Goal: Share content

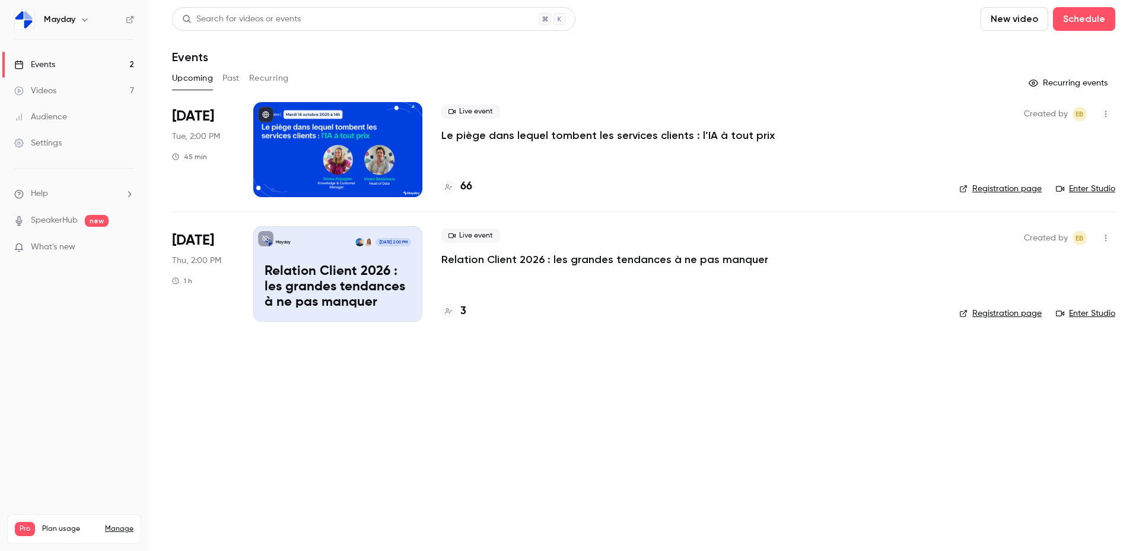
click at [387, 150] on div at bounding box center [337, 149] width 169 height 95
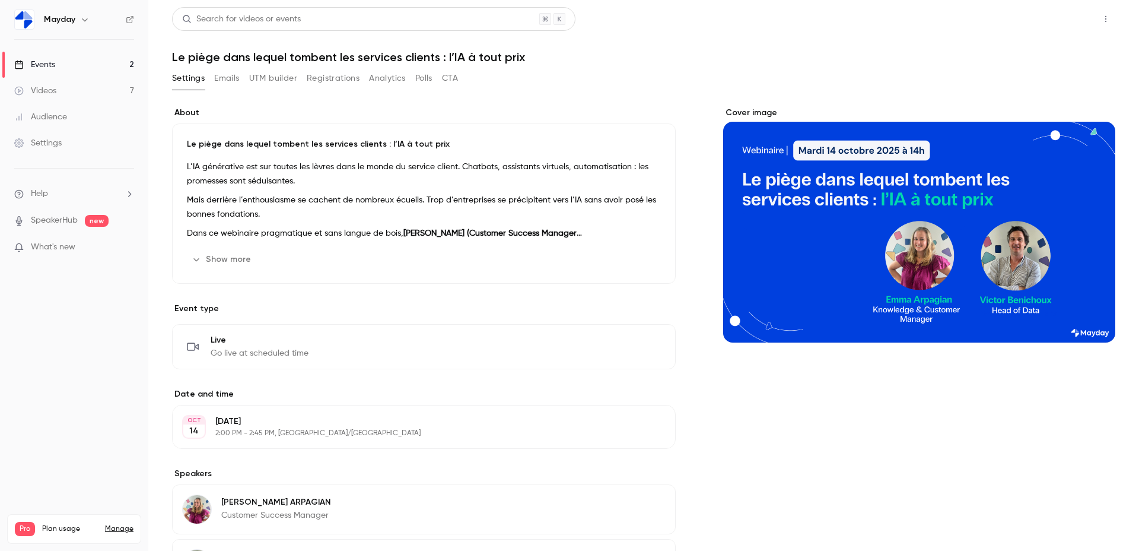
click at [1067, 18] on button "Share" at bounding box center [1063, 19] width 47 height 24
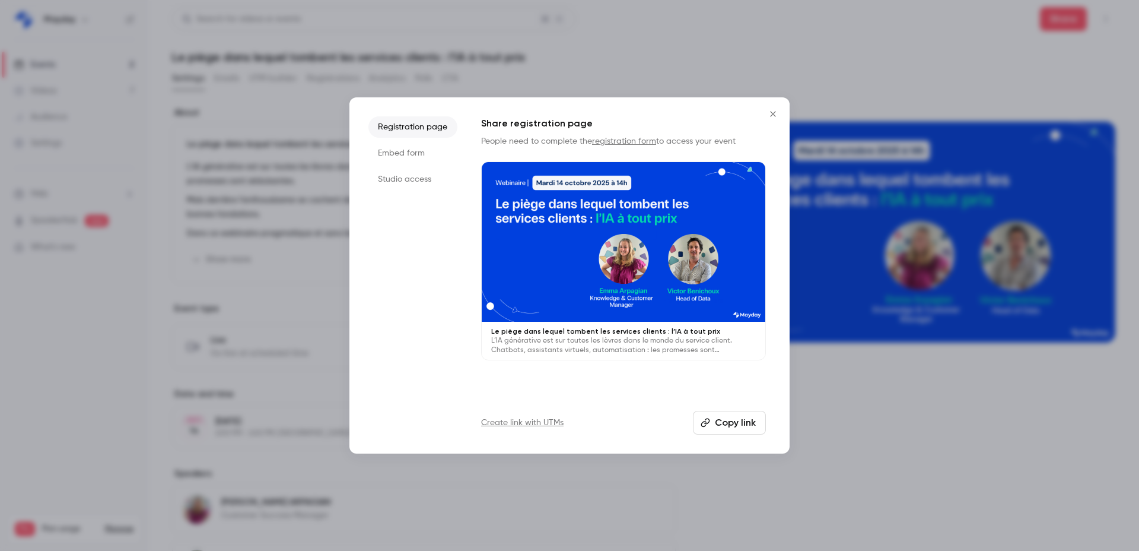
click at [557, 421] on link "Create link with UTMs" at bounding box center [522, 423] width 82 height 12
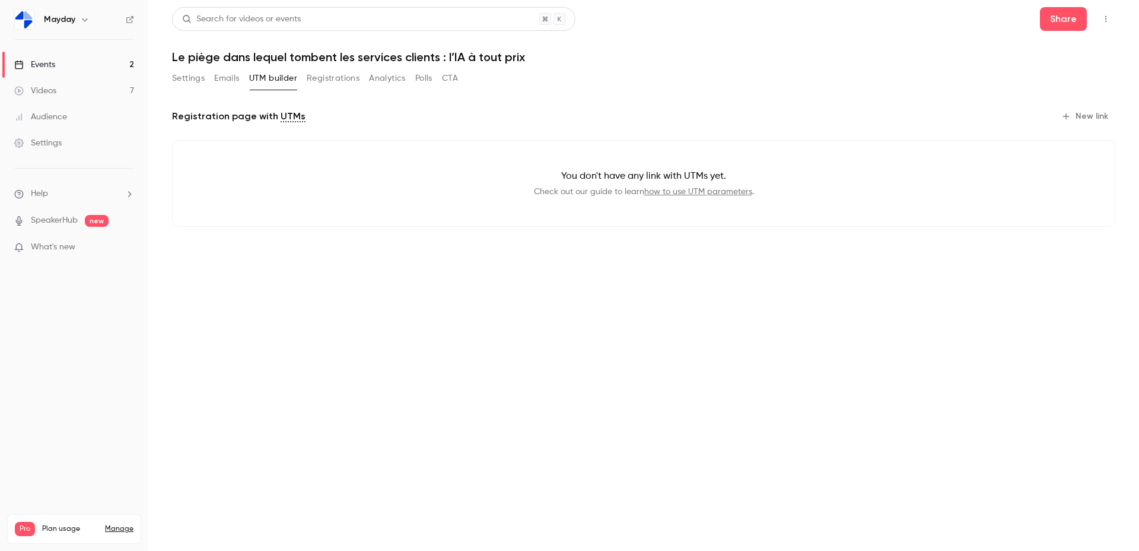
click at [196, 83] on button "Settings" at bounding box center [188, 78] width 33 height 19
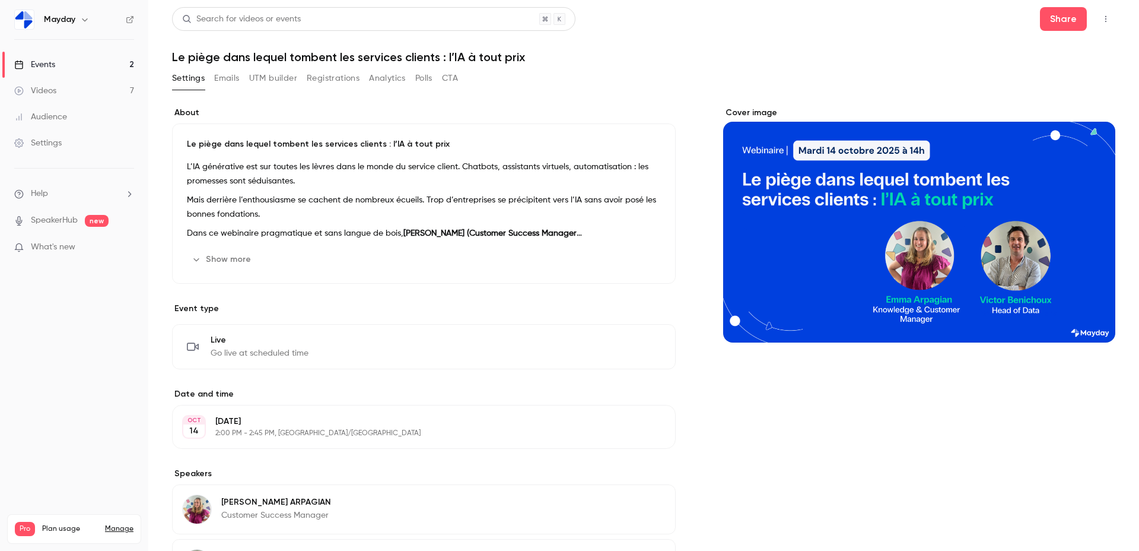
click at [267, 351] on span "Go live at scheduled time" at bounding box center [260, 353] width 98 height 12
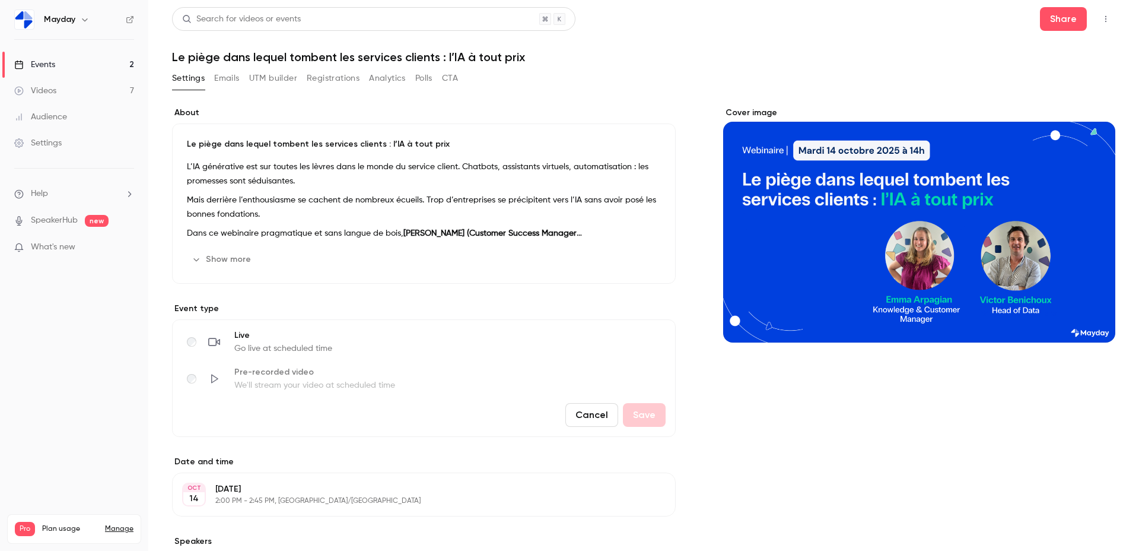
click at [582, 414] on button "Cancel" at bounding box center [592, 415] width 53 height 24
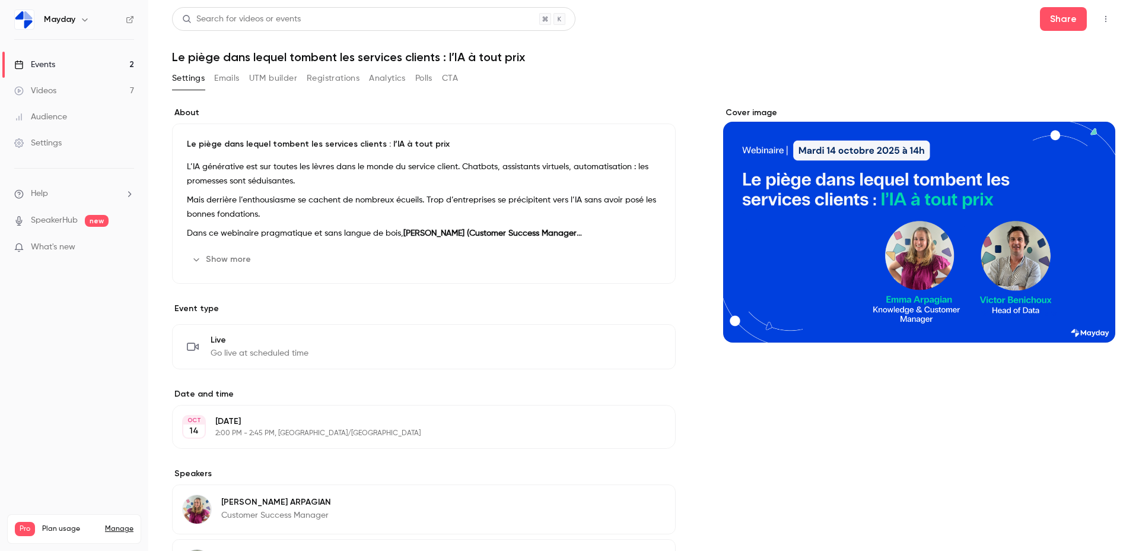
click at [1101, 17] on icon "button" at bounding box center [1105, 19] width 9 height 8
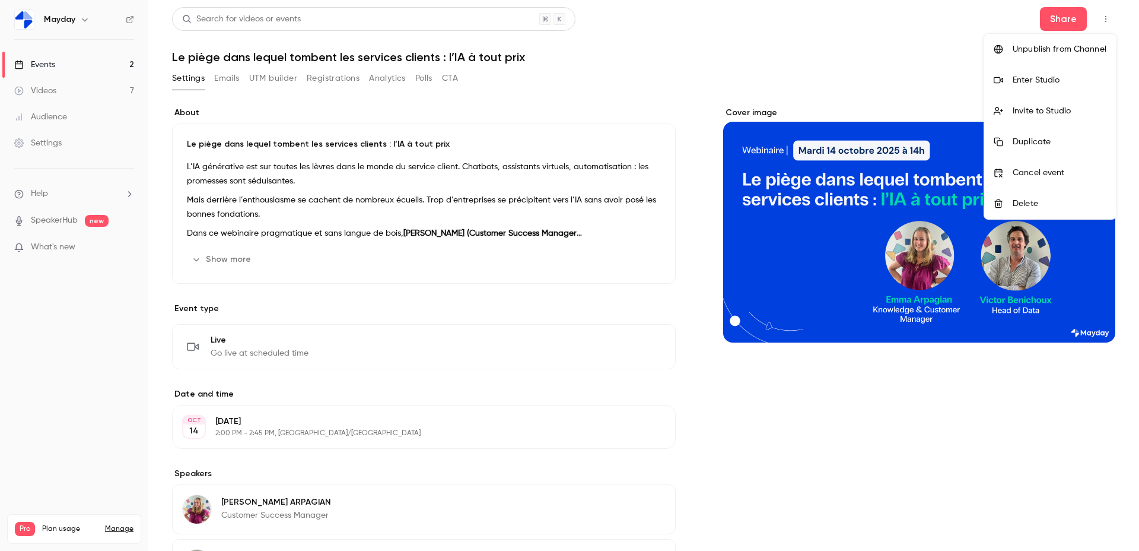
click at [1068, 19] on div at bounding box center [569, 275] width 1139 height 551
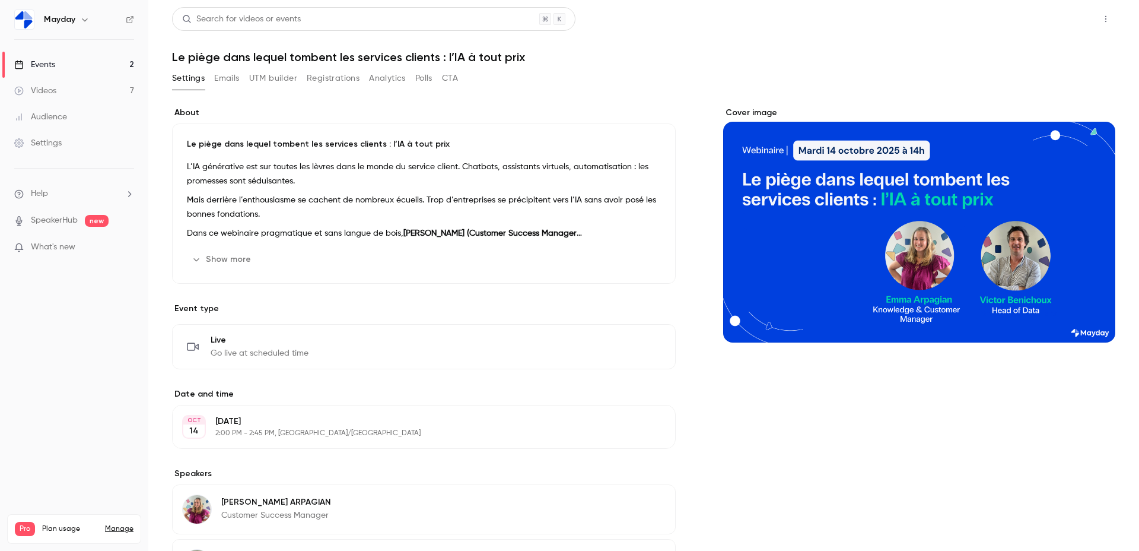
click at [1057, 18] on button "Share" at bounding box center [1063, 19] width 47 height 24
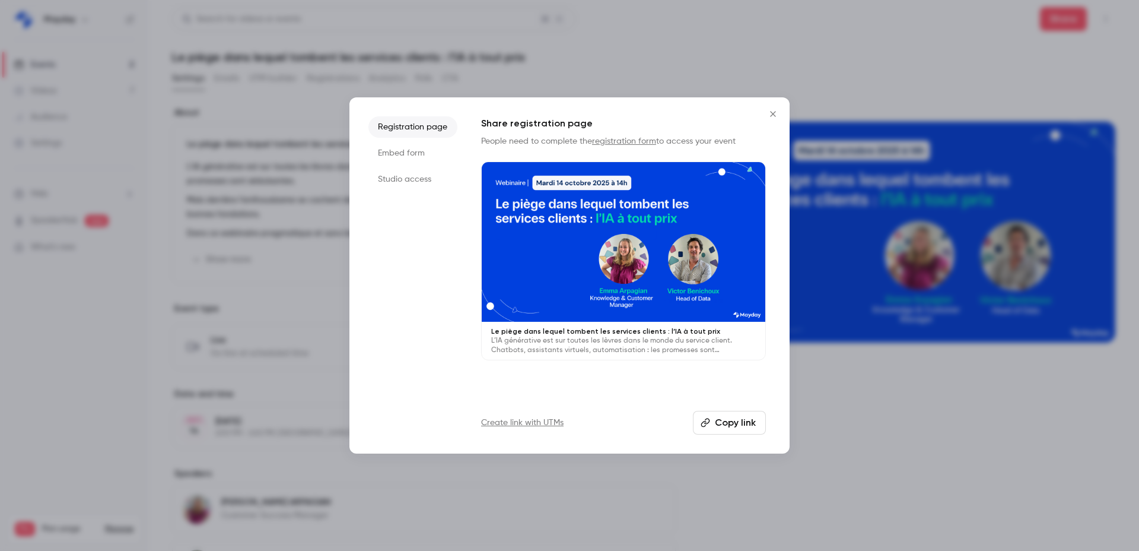
click at [716, 427] on button "Copy link" at bounding box center [729, 423] width 73 height 24
